Goal: Task Accomplishment & Management: Complete application form

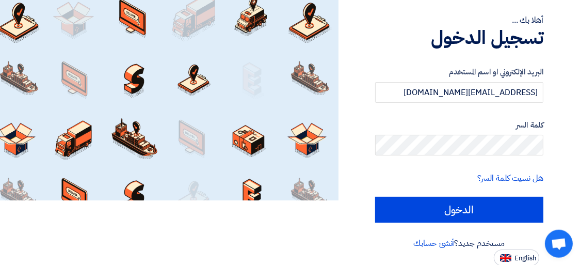
scroll to position [66, 0]
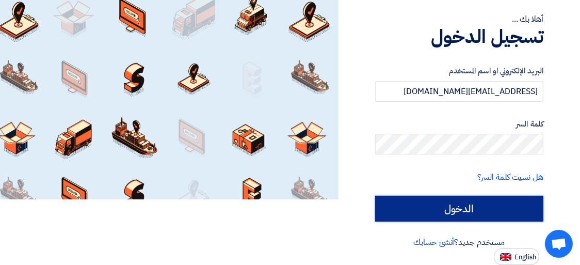
click at [451, 214] on input "الدخول" at bounding box center [459, 209] width 168 height 26
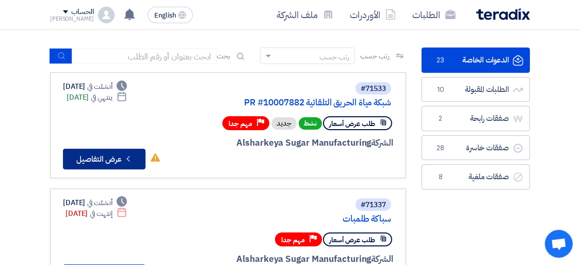
scroll to position [81, 0]
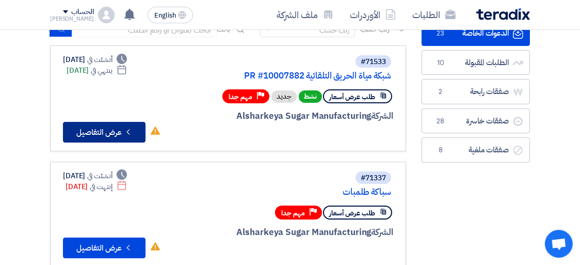
click at [96, 131] on button "Check details عرض التفاصيل" at bounding box center [104, 132] width 83 height 21
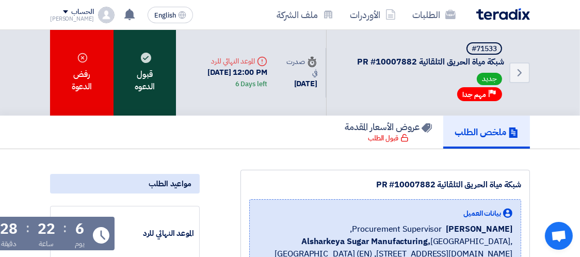
click at [133, 76] on div "قبول الدعوه" at bounding box center [145, 73] width 63 height 86
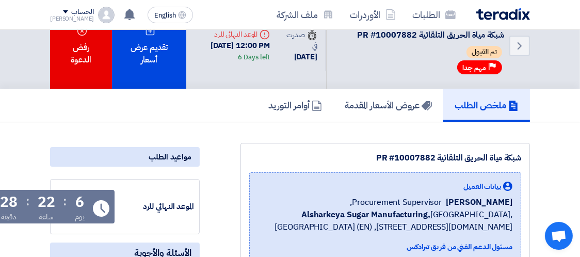
scroll to position [54, 0]
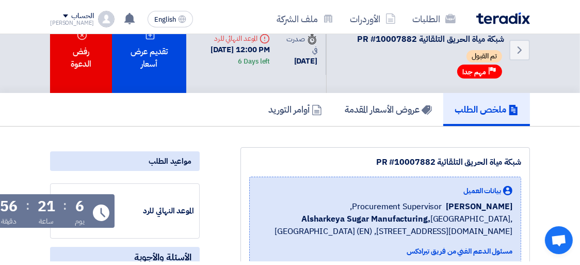
scroll to position [0, 0]
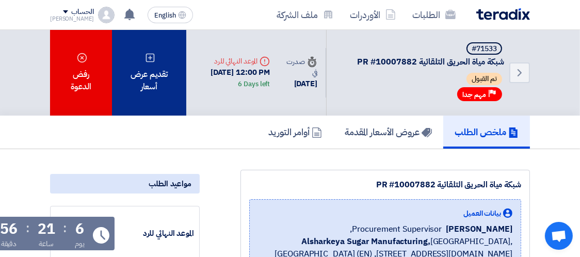
click at [145, 60] on icon at bounding box center [150, 58] width 10 height 10
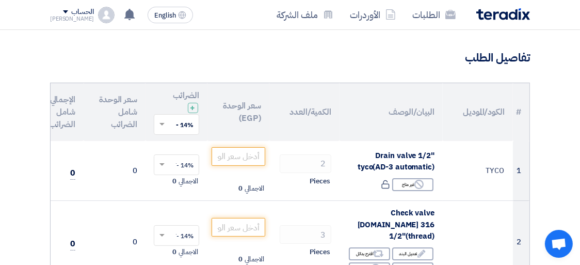
scroll to position [81, 0]
